Goal: Check status

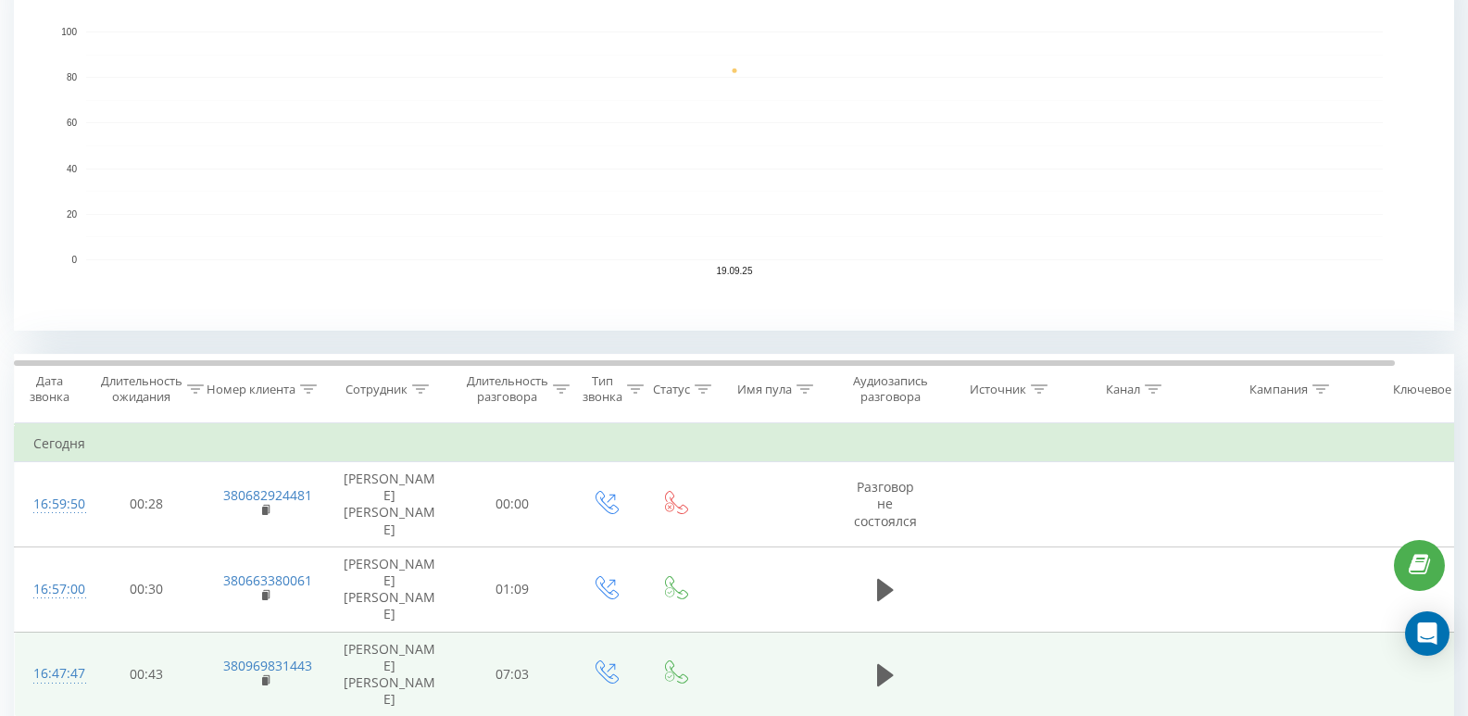
scroll to position [649, 0]
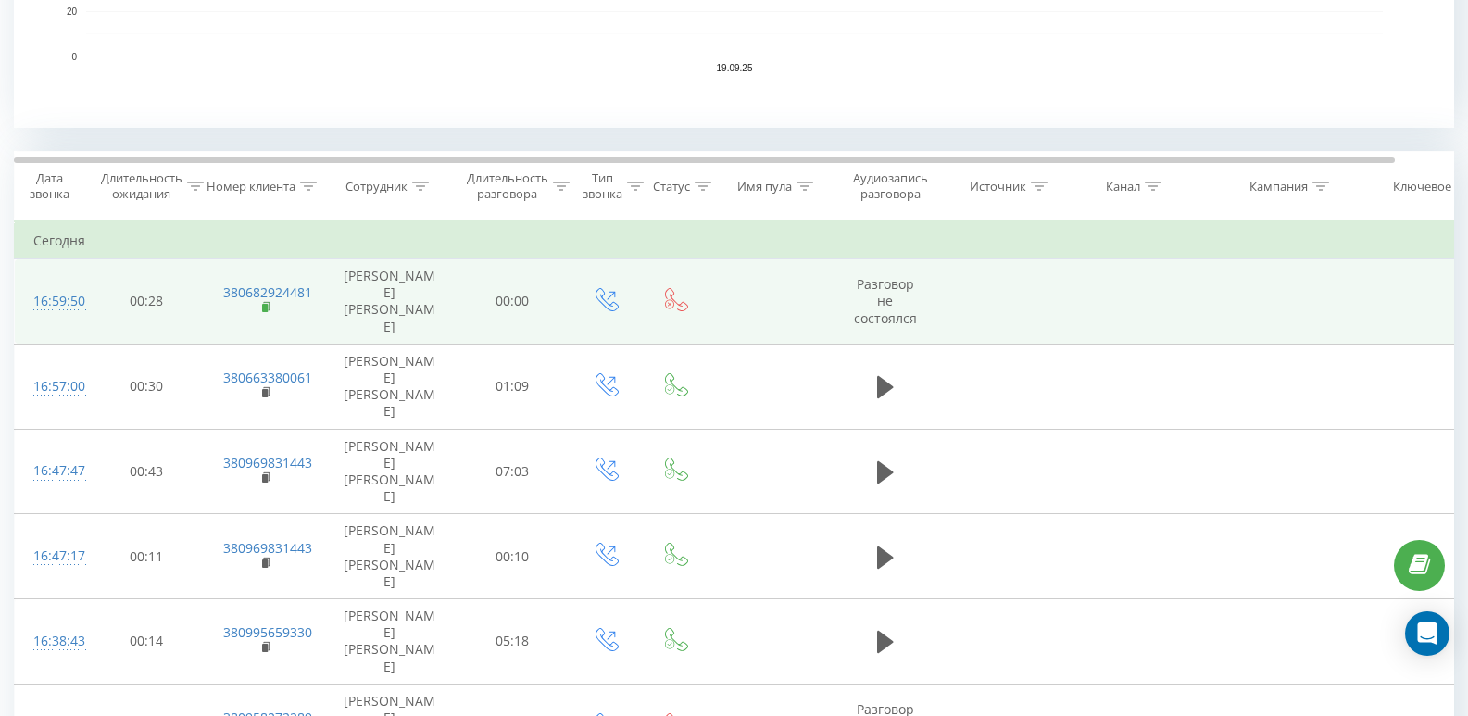
click at [268, 301] on icon at bounding box center [267, 307] width 10 height 13
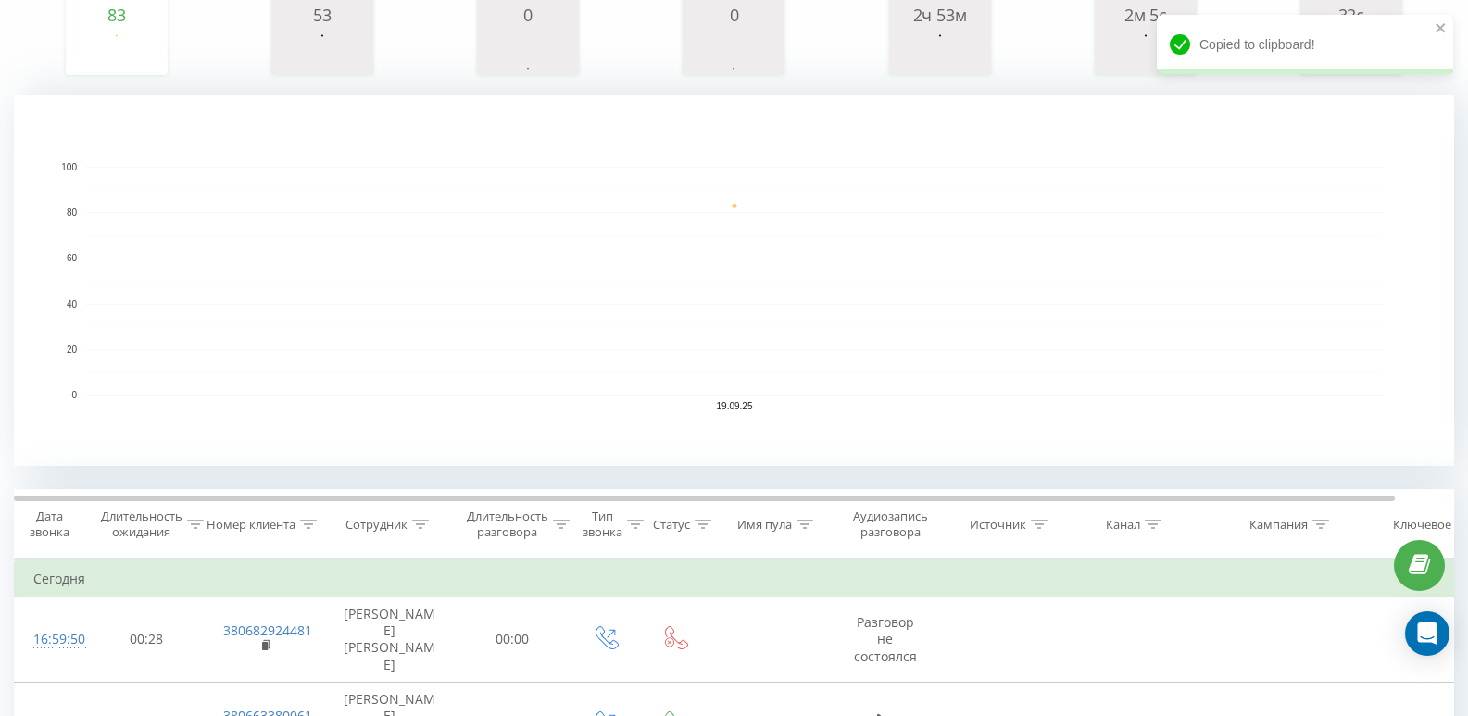
scroll to position [0, 0]
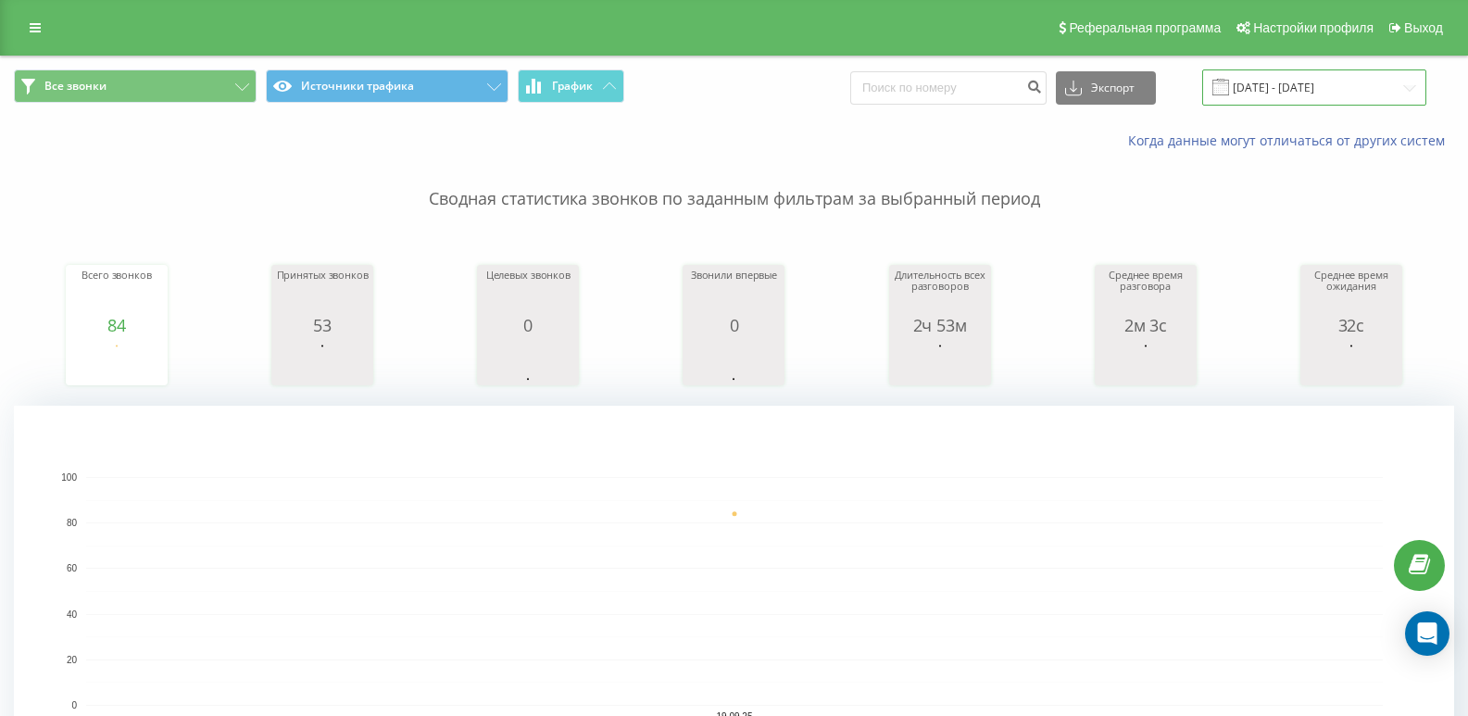
click at [1306, 78] on input "[DATE] - [DATE]" at bounding box center [1315, 87] width 224 height 36
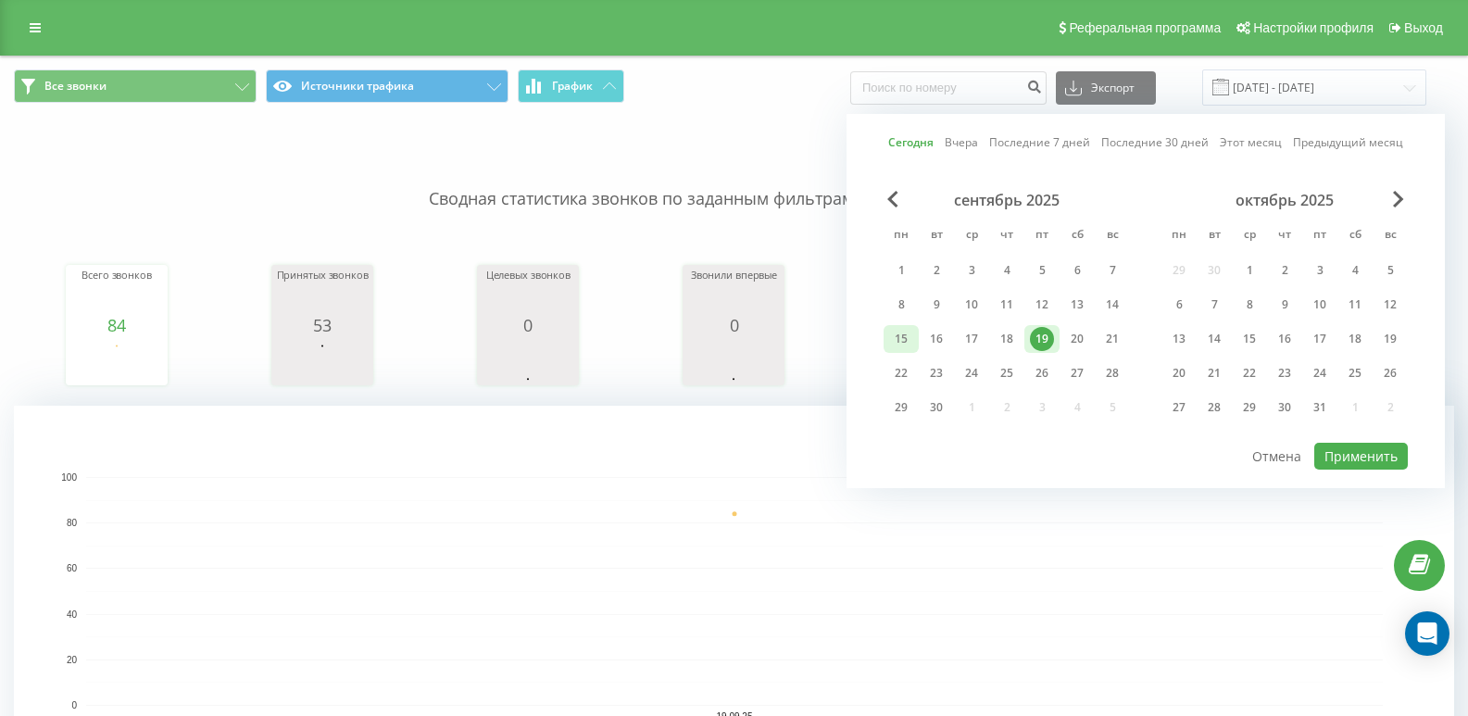
click at [911, 344] on div "15" at bounding box center [901, 339] width 24 height 24
click at [1034, 341] on div "19" at bounding box center [1042, 339] width 24 height 24
click at [1375, 461] on button "Применить" at bounding box center [1362, 456] width 94 height 27
type input "[DATE] - [DATE]"
